Goal: Information Seeking & Learning: Understand process/instructions

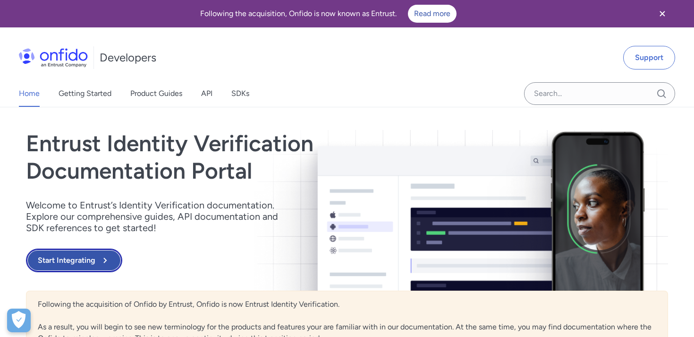
click at [91, 259] on button "Start Integrating" at bounding box center [74, 260] width 96 height 24
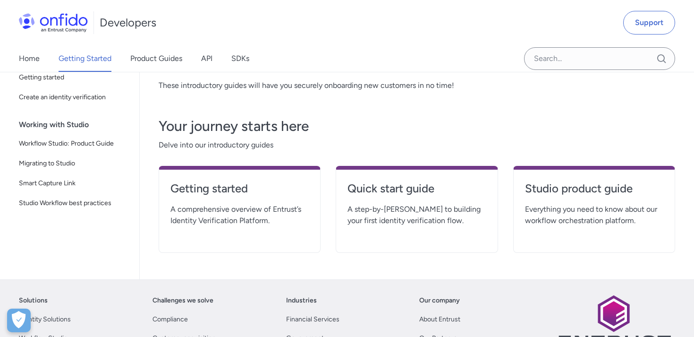
scroll to position [112, 0]
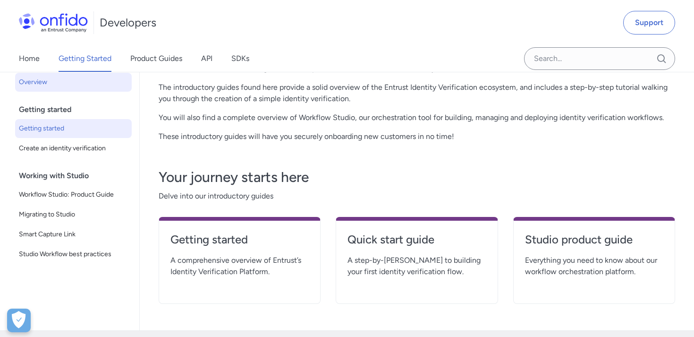
click at [71, 135] on link "Getting started" at bounding box center [73, 128] width 117 height 19
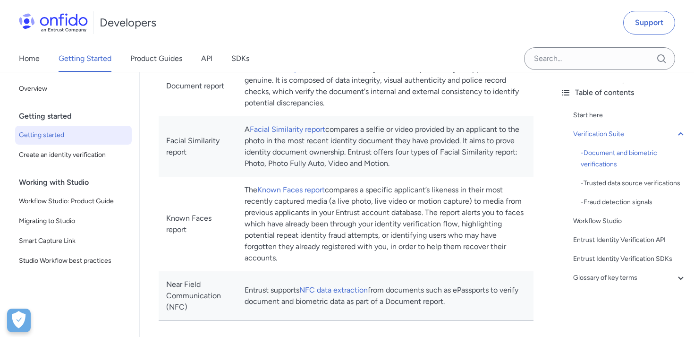
scroll to position [460, 0]
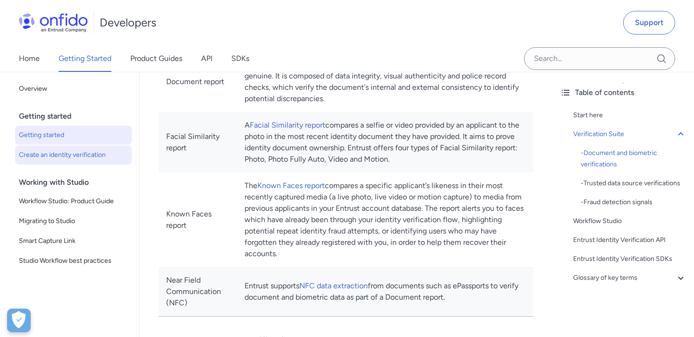
click at [82, 156] on span "Create an identity verification" at bounding box center [73, 154] width 109 height 11
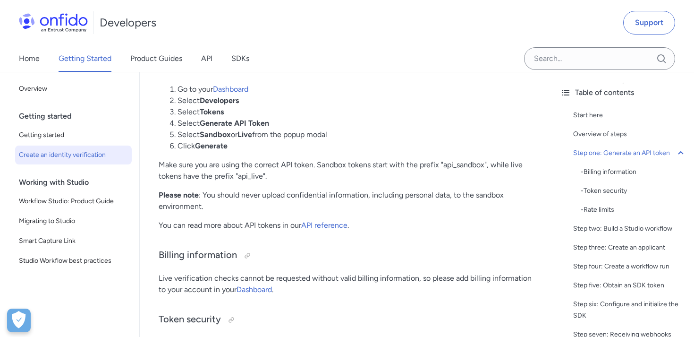
scroll to position [634, 0]
click at [240, 94] on link "Dashboard" at bounding box center [230, 89] width 35 height 9
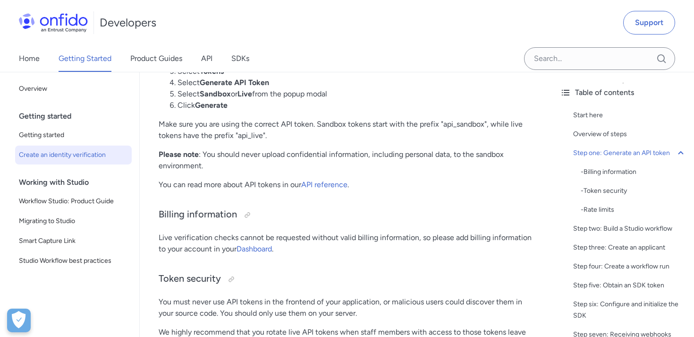
scroll to position [652, 0]
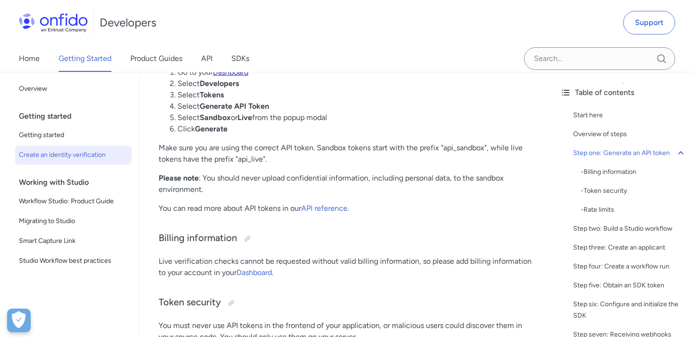
click at [237, 76] on link "Dashboard" at bounding box center [230, 72] width 35 height 9
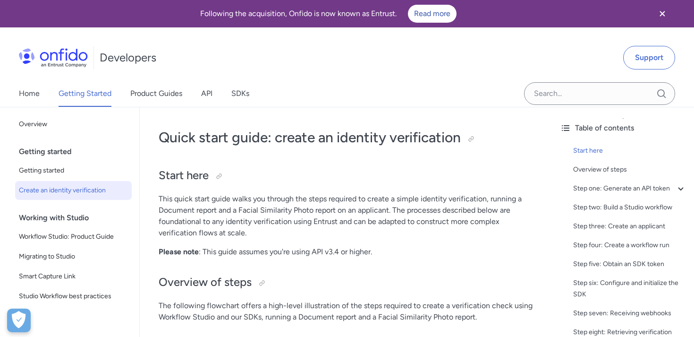
scroll to position [460, 0]
